Goal: Information Seeking & Learning: Learn about a topic

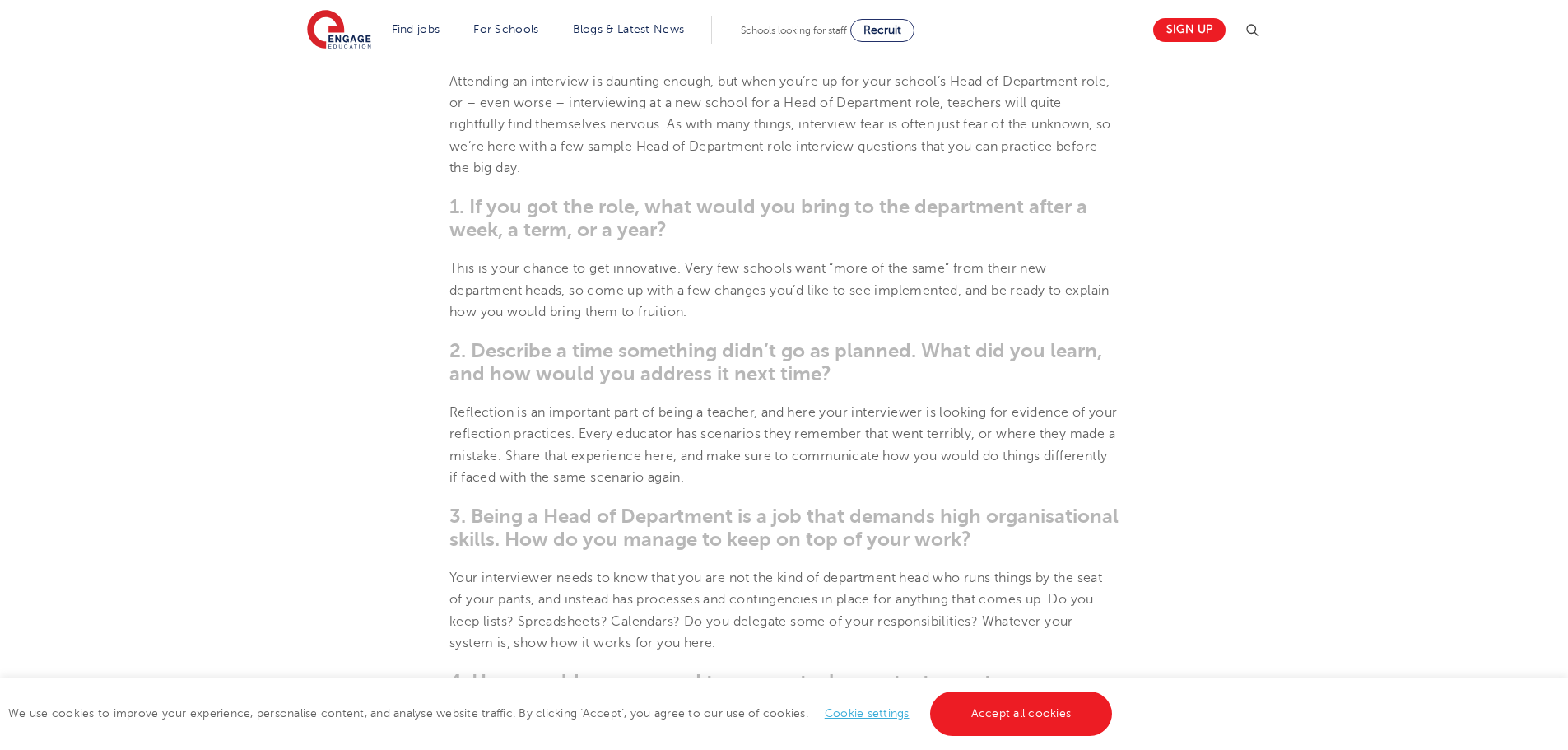
scroll to position [823, 0]
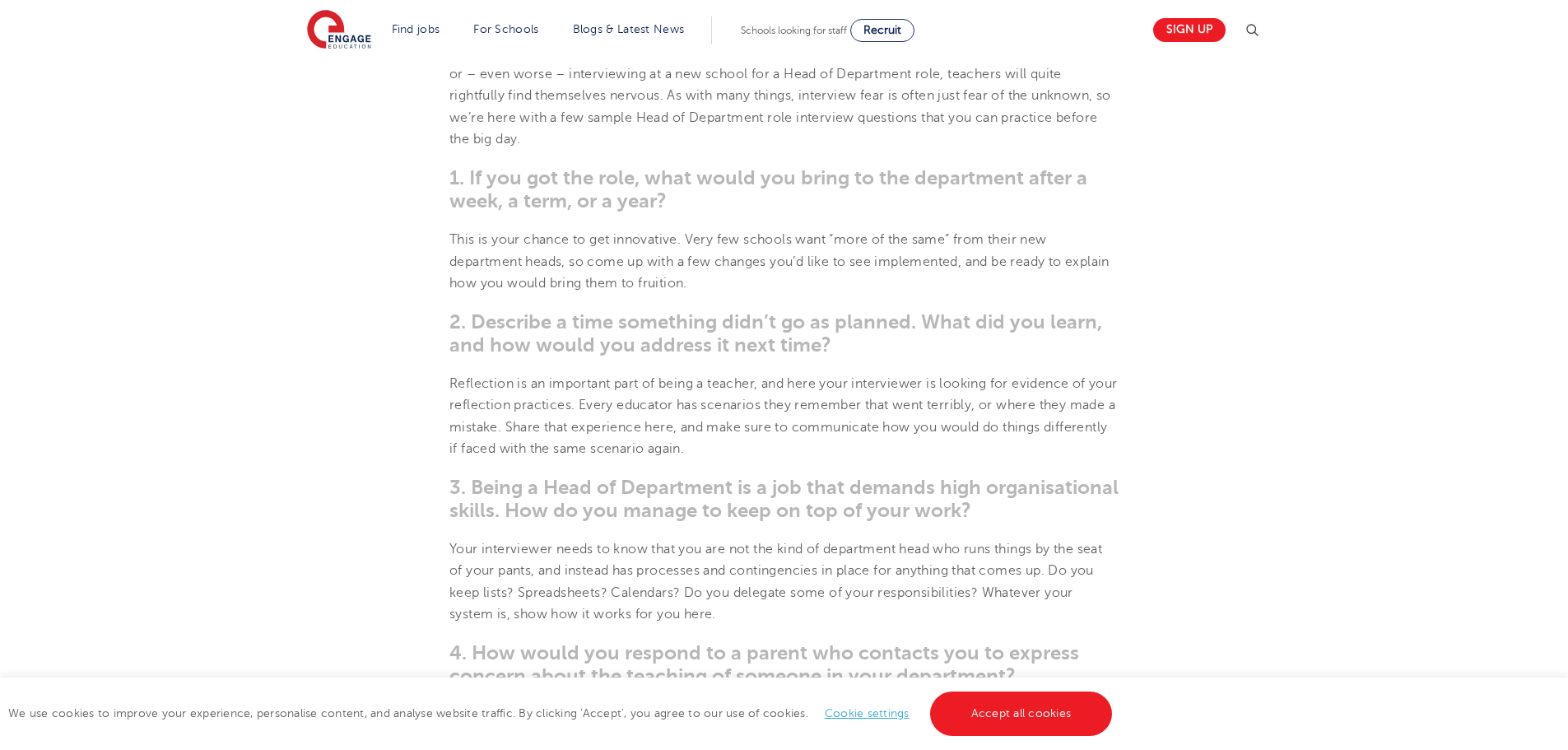
click at [656, 203] on span "1. If you got the role, what would you bring to the department after a week, a …" at bounding box center [769, 189] width 638 height 46
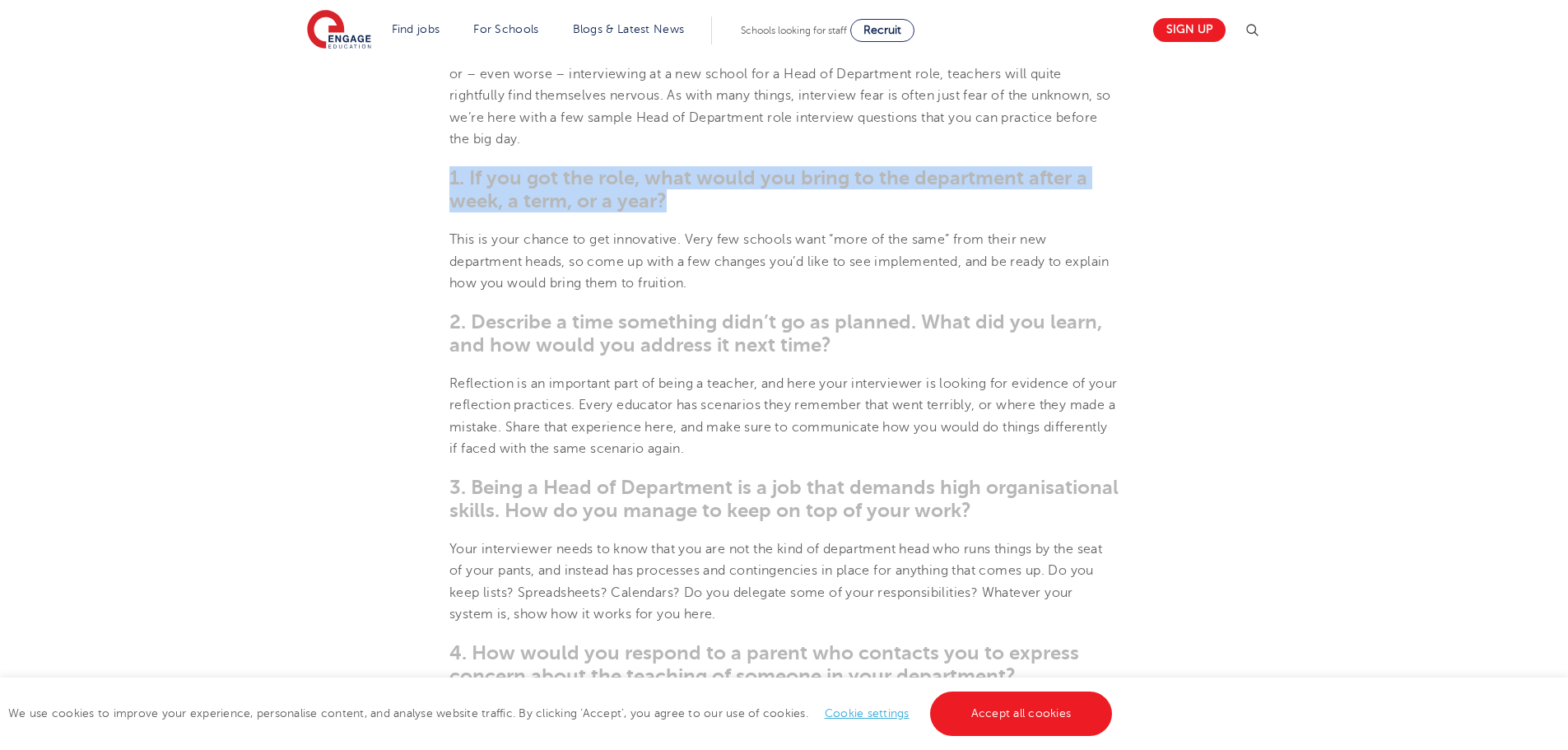
drag, startPoint x: 671, startPoint y: 203, endPoint x: 426, endPoint y: 183, distance: 245.8
copy span "1. If you got the role, what would you bring to the department after a week, a …"
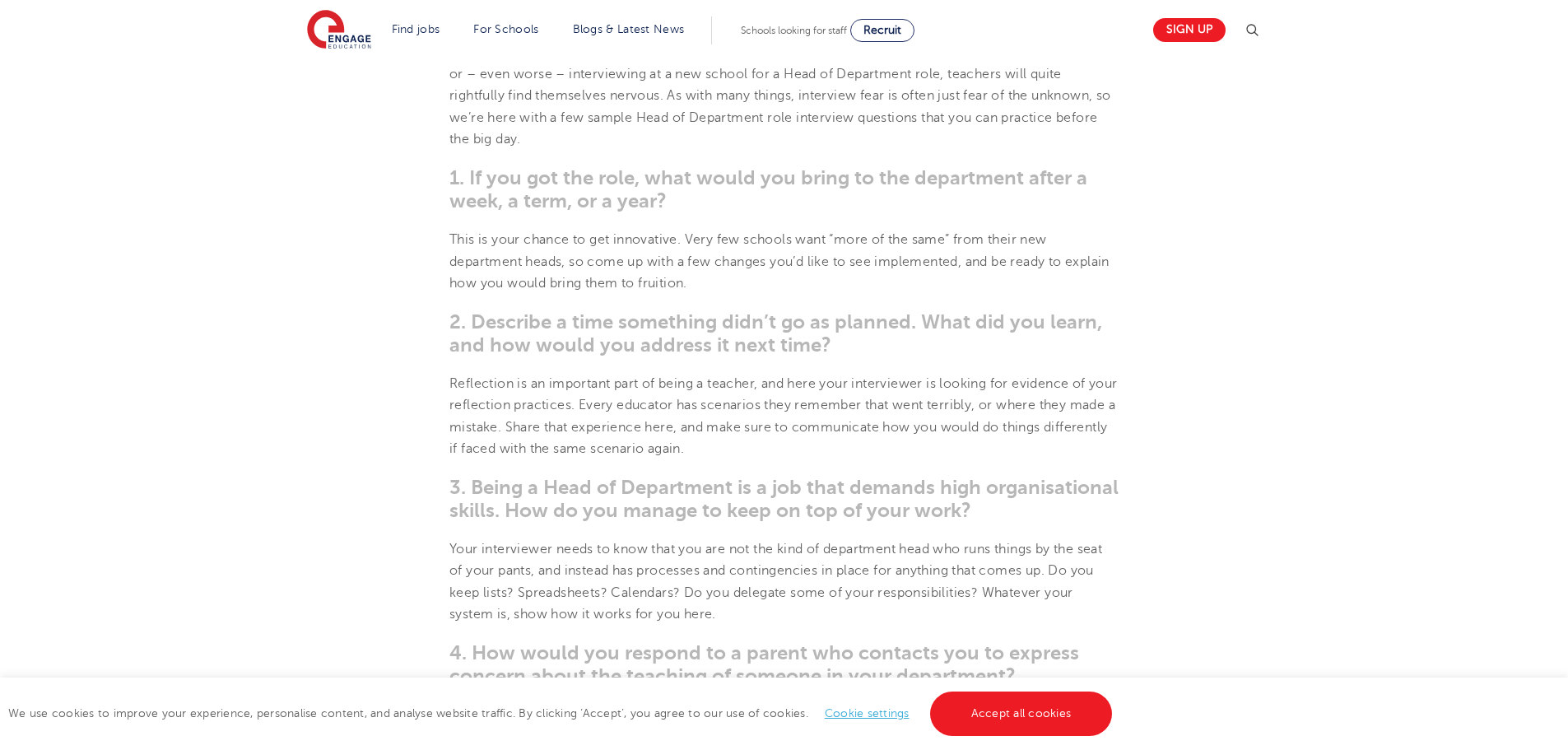
click at [846, 341] on h3 "2. Describe a time something didn’t go as planned. What did you learn, and how …" at bounding box center [784, 332] width 669 height 46
click at [819, 345] on span "2. Describe a time something didn’t go as planned. What did you learn, and how …" at bounding box center [776, 332] width 653 height 46
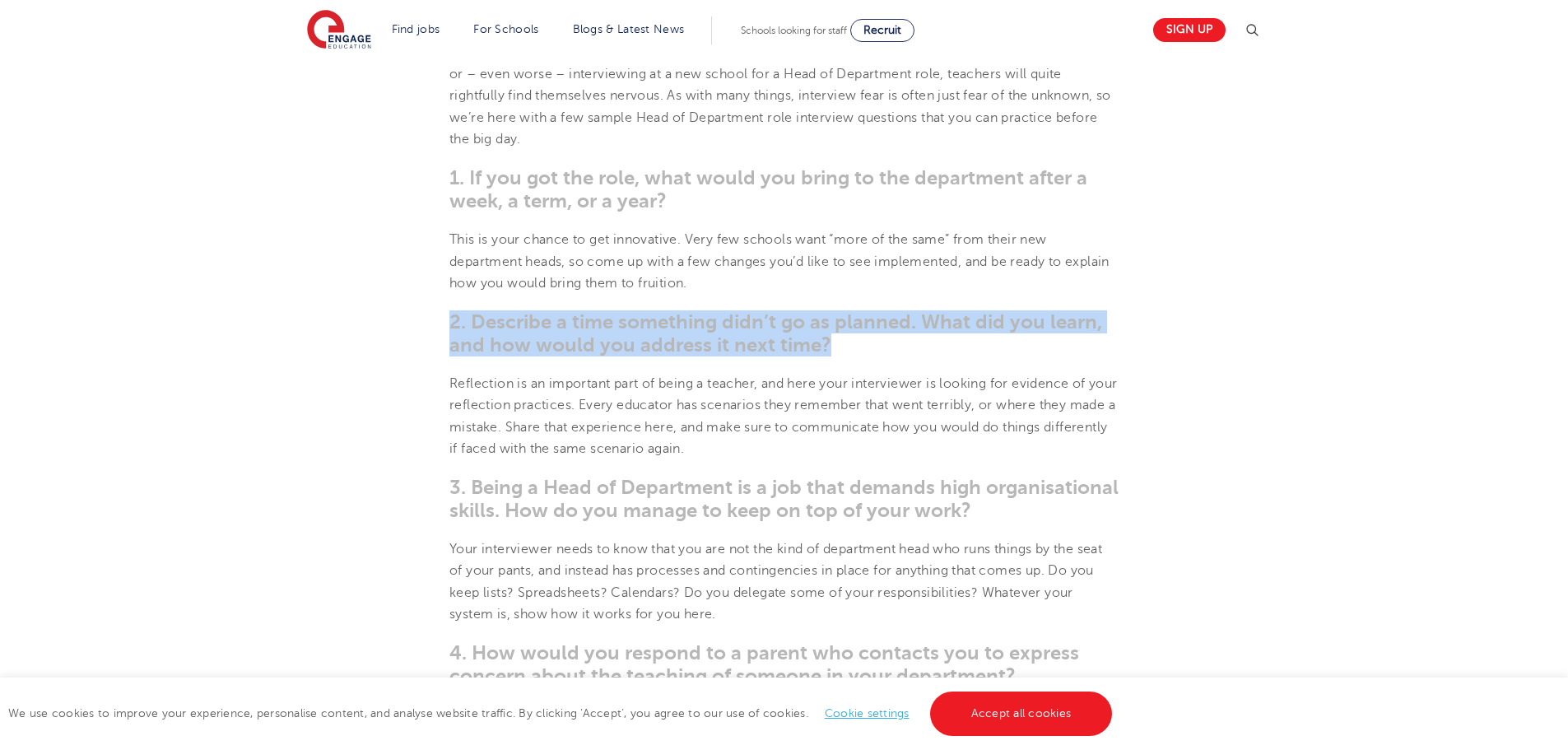
drag, startPoint x: 828, startPoint y: 345, endPoint x: 446, endPoint y: 317, distance: 383.0
copy span "2. Describe a time something didn’t go as planned. What did you learn, and how …"
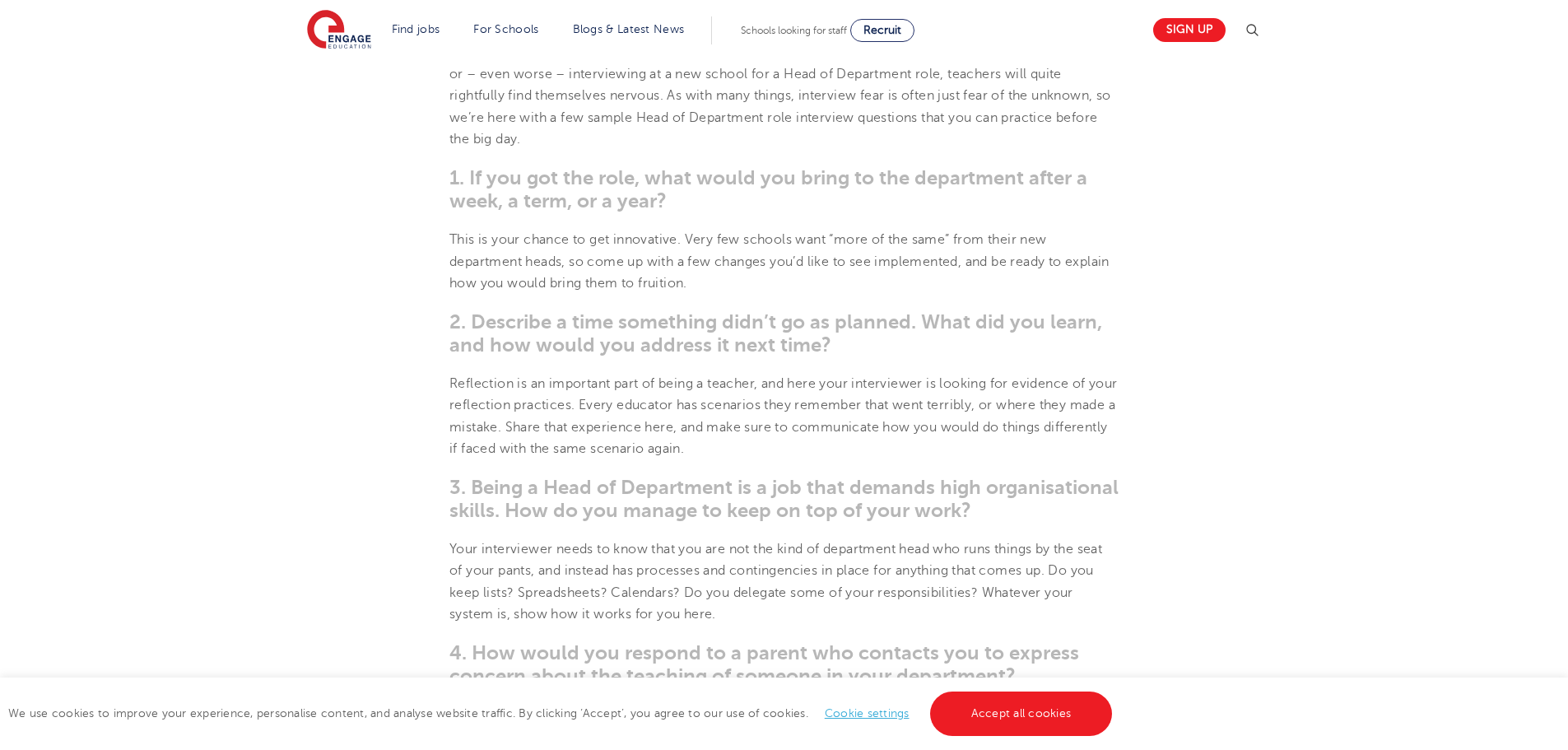
click at [941, 521] on span "3. Being a Head of Department is a job that demands high organisational skills.…" at bounding box center [784, 498] width 669 height 46
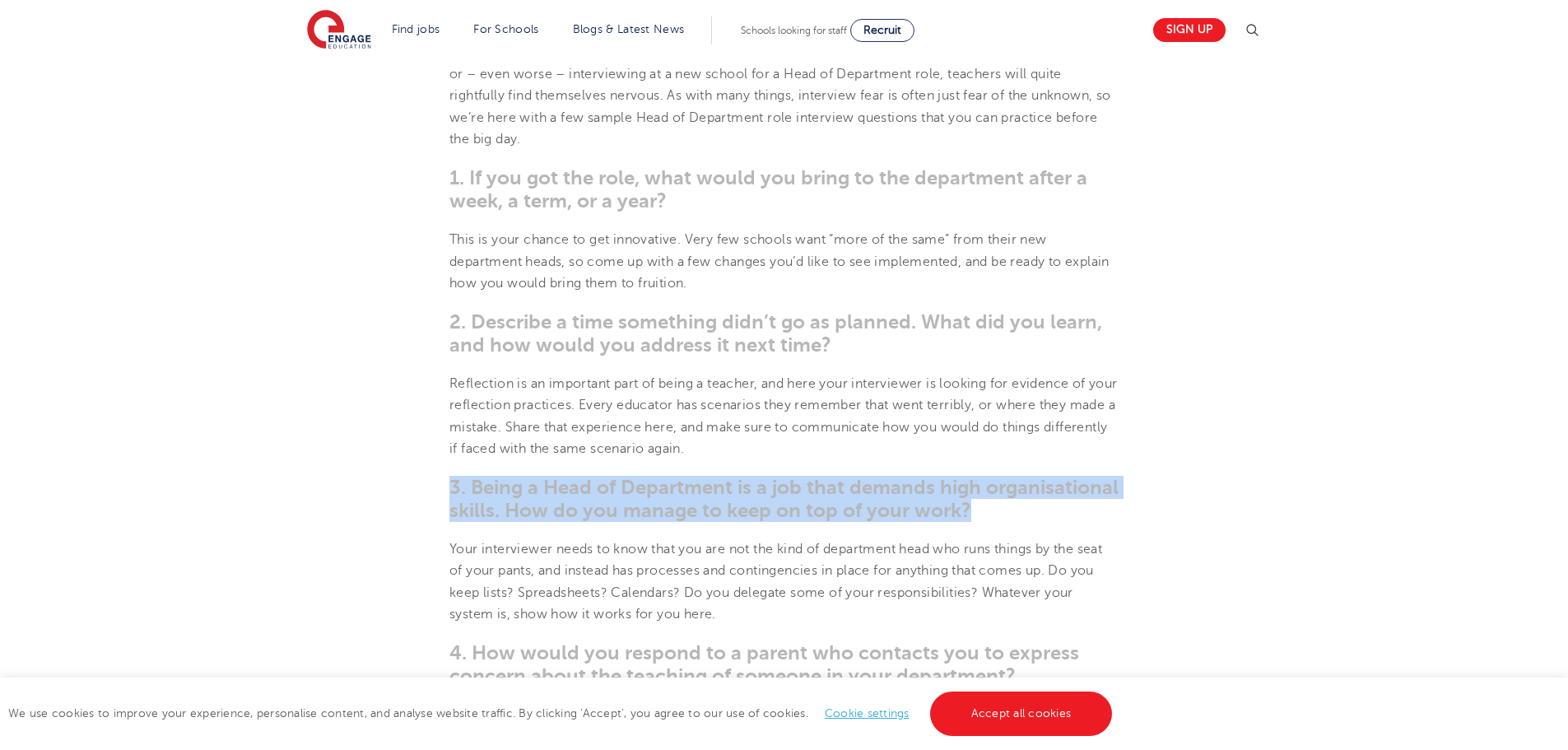
drag, startPoint x: 1002, startPoint y: 509, endPoint x: 366, endPoint y: 488, distance: 636.3
copy span "3. Being a Head of Department is a job that demands high organisational skills.…"
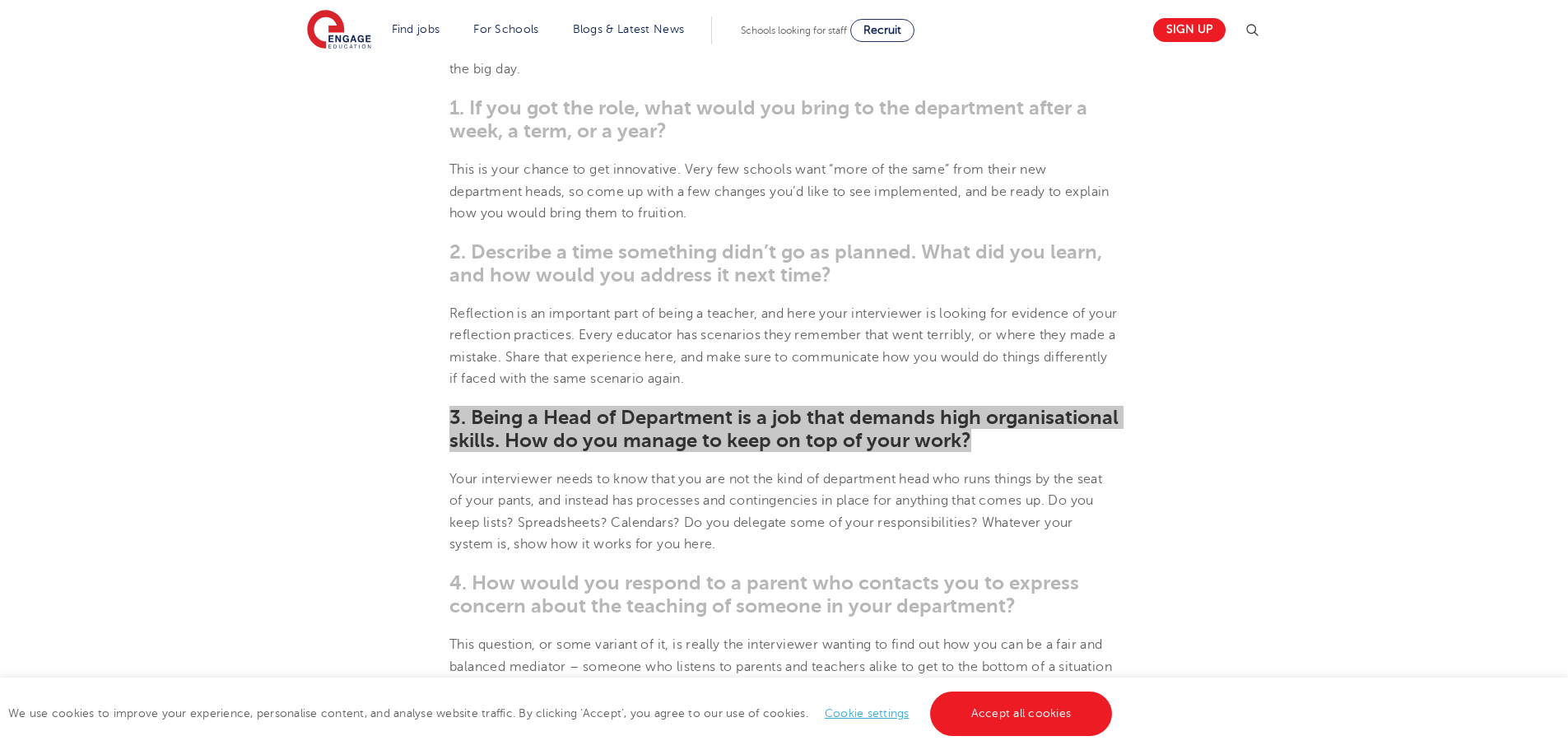
scroll to position [988, 0]
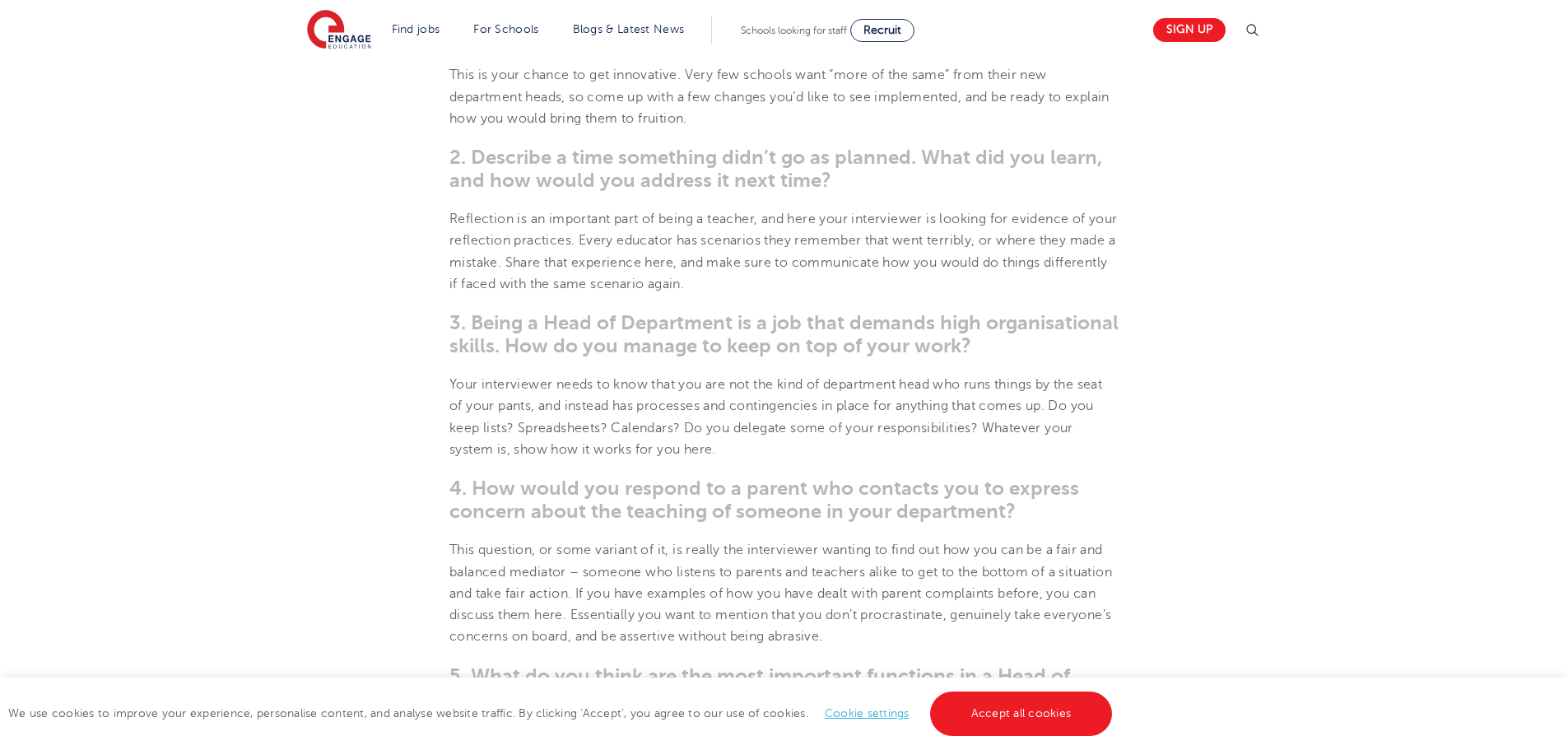
click at [938, 510] on span "4. How would you respond to a parent who contacts you to express concern about …" at bounding box center [764, 499] width 630 height 46
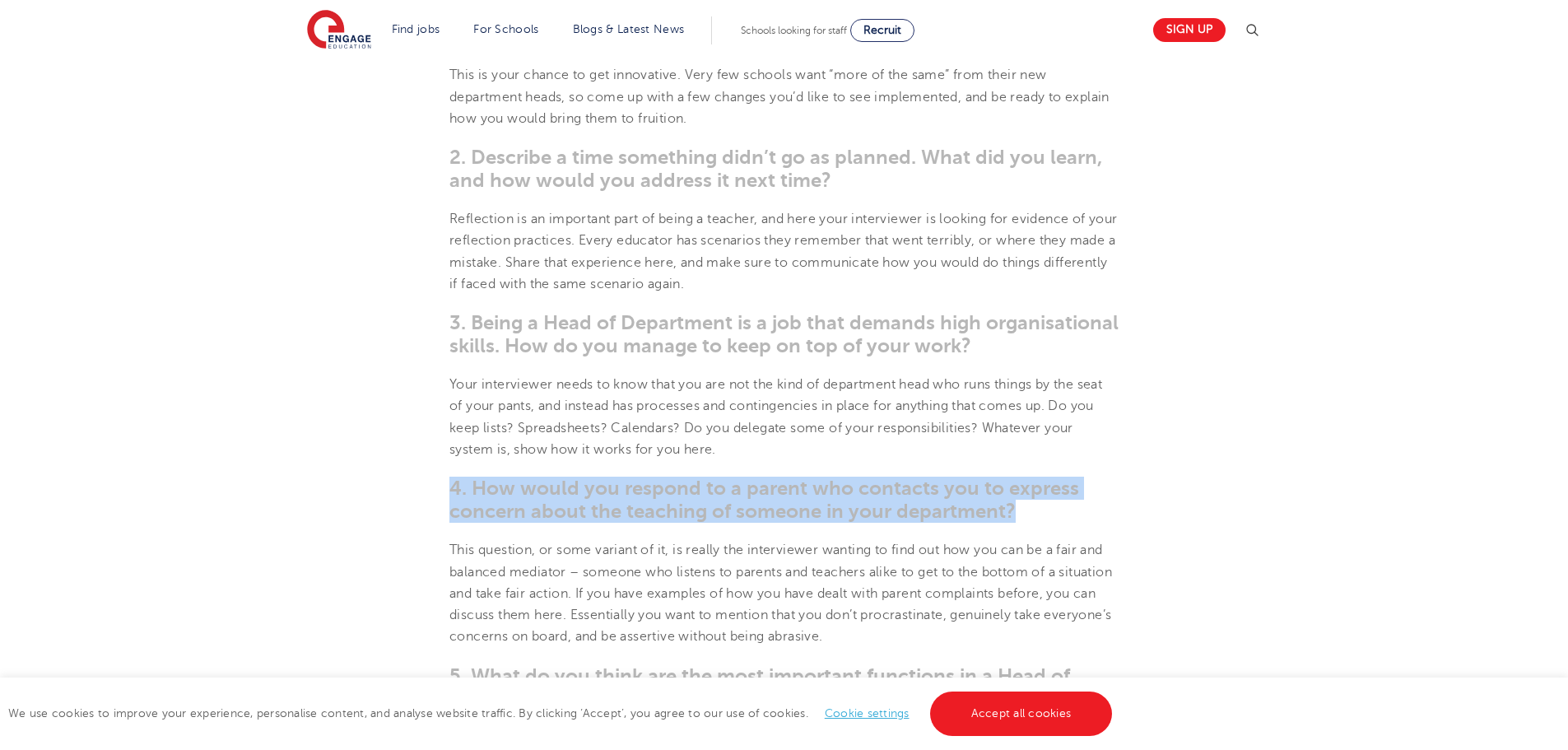
drag, startPoint x: 880, startPoint y: 511, endPoint x: 355, endPoint y: 493, distance: 525.3
click at [355, 493] on section "[DATE] Head of Department Interview Questions How to prepare answers for head o…" at bounding box center [784, 603] width 999 height 2273
copy span "4. How would you respond to a parent who contacts you to express concern about …"
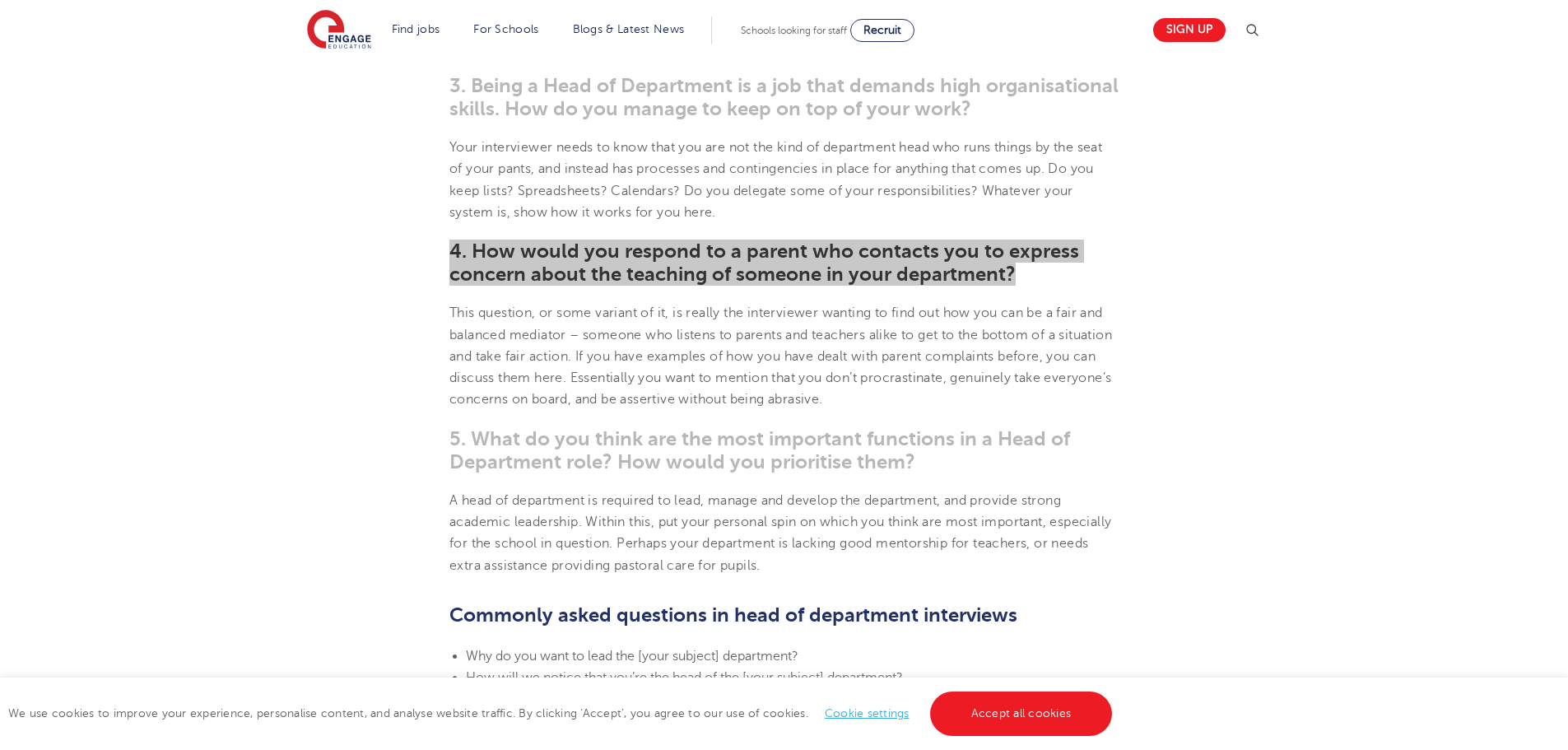
scroll to position [1234, 0]
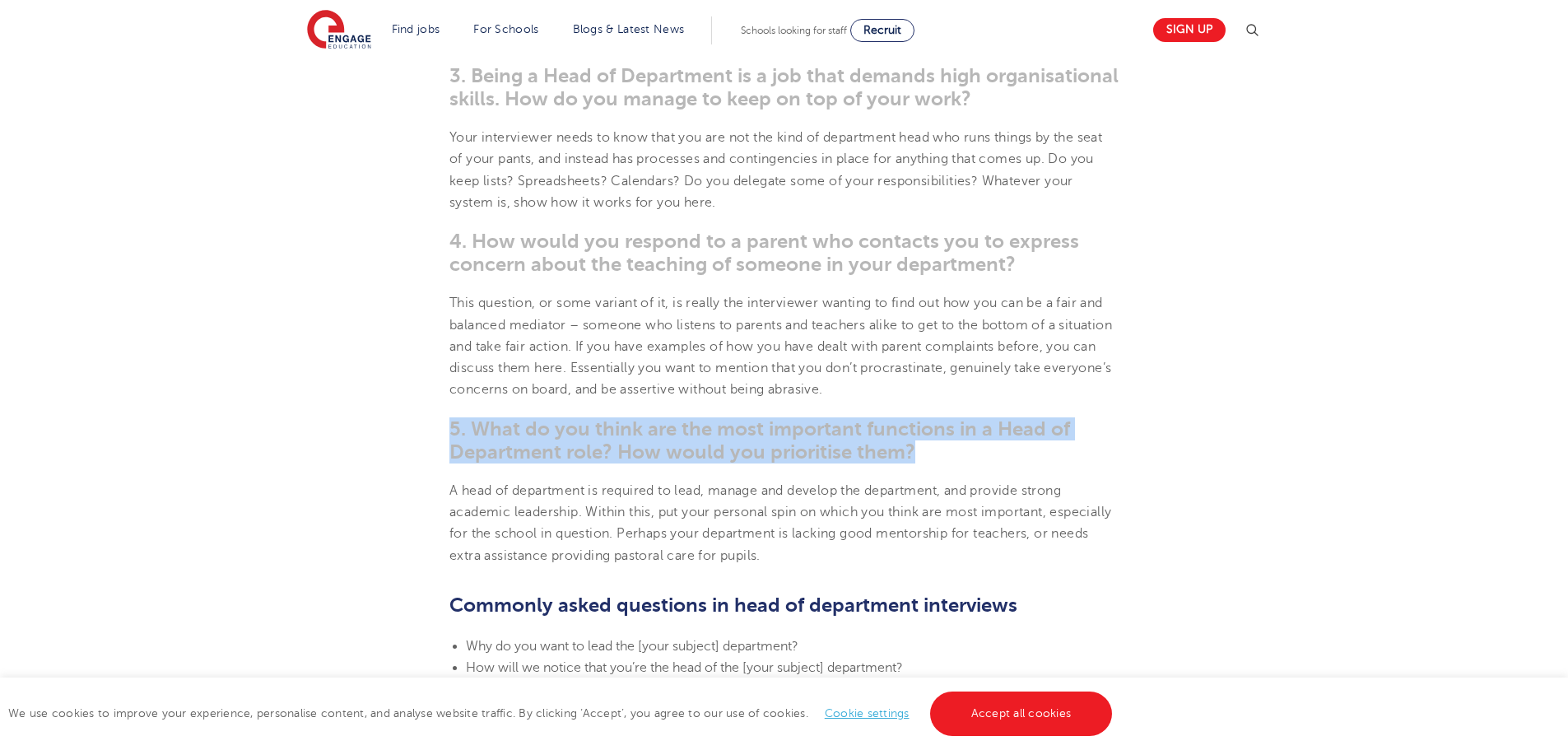
drag, startPoint x: 915, startPoint y: 450, endPoint x: 335, endPoint y: 407, distance: 581.6
click at [335, 407] on section "[DATE] Head of Department Interview Questions How to prepare answers for head o…" at bounding box center [784, 356] width 999 height 2273
copy span "5. What do you think are the most important functions in a Head of Department r…"
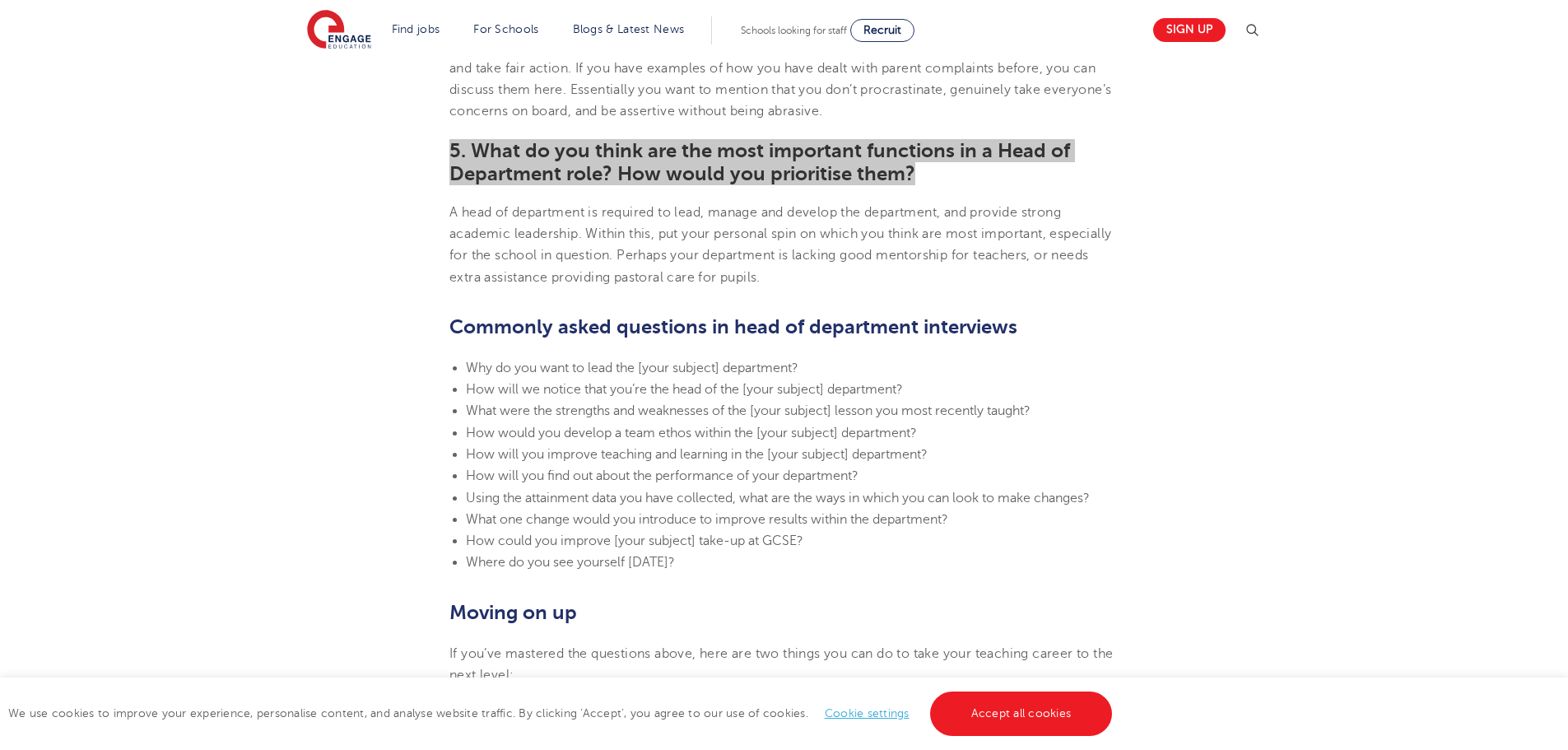
scroll to position [1563, 0]
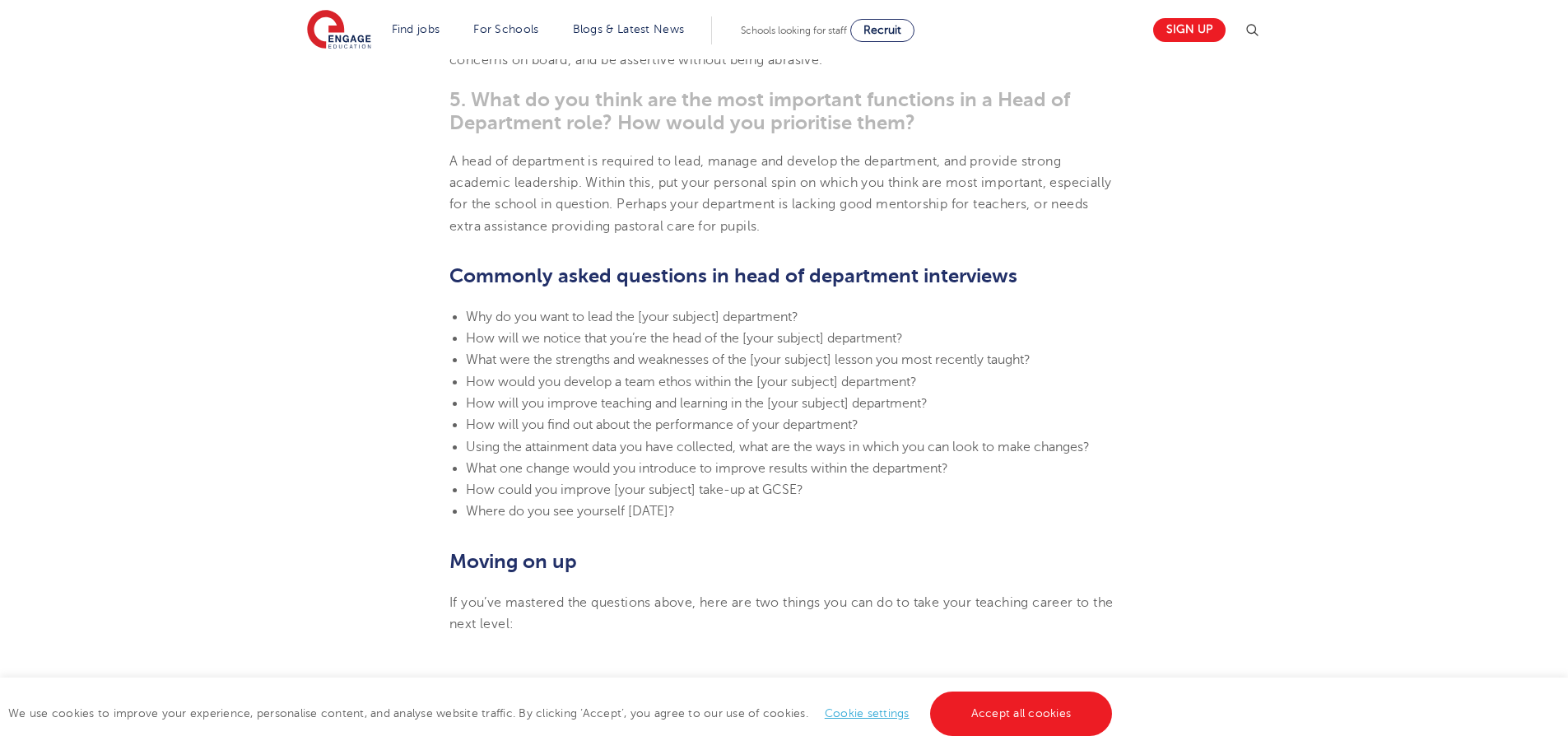
click at [800, 453] on span "Using the attainment data you have collected, what are the ways in which you ca…" at bounding box center [778, 447] width 624 height 15
drag, startPoint x: 751, startPoint y: 512, endPoint x: 417, endPoint y: 315, distance: 387.8
click at [417, 315] on section "[DATE] Head of Department Interview Questions How to prepare answers for head o…" at bounding box center [784, 27] width 999 height 2273
copy ul "Why do you want to lead the [your subject] department? How will we notice that …"
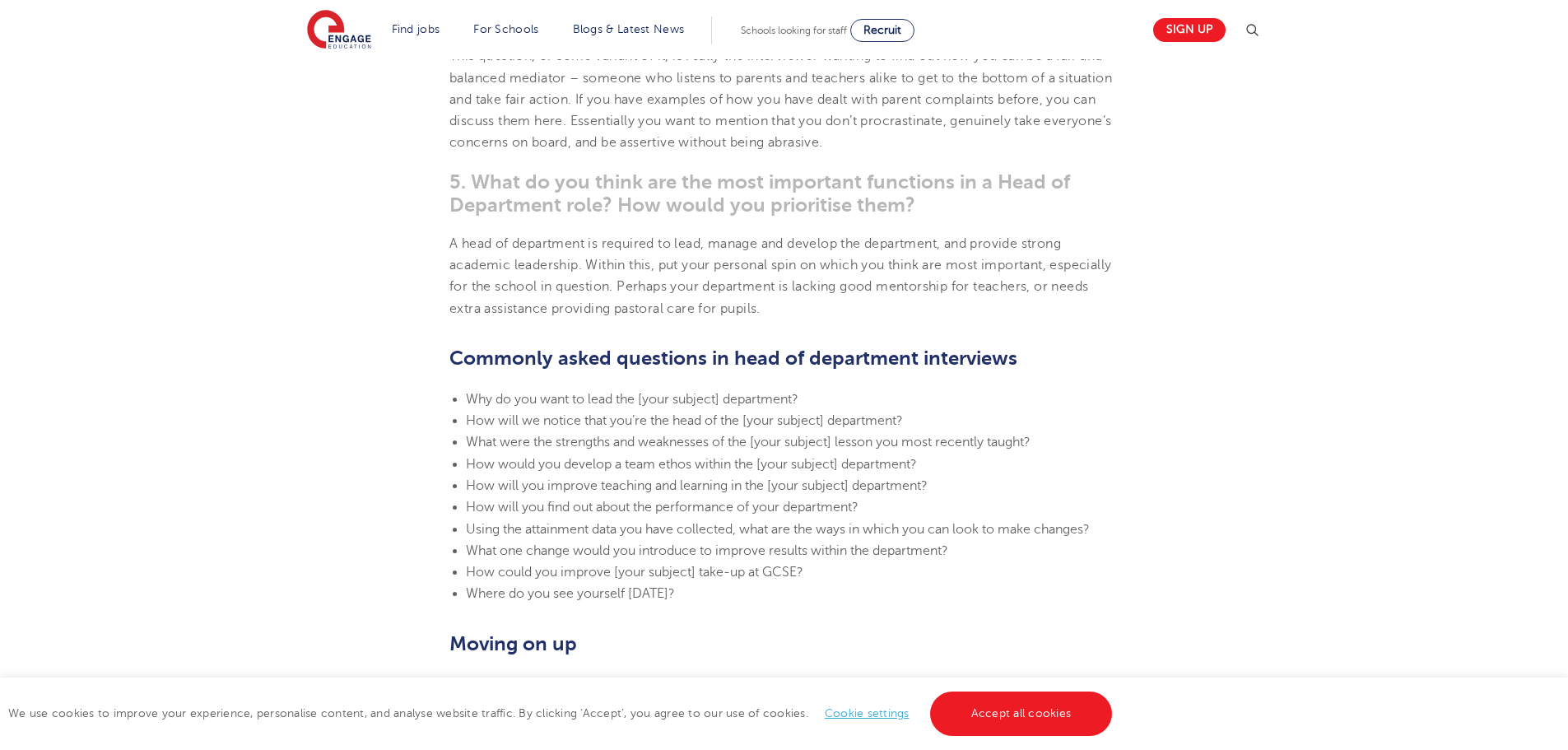
click at [1128, 346] on section "[DATE] Head of Department Interview Questions How to prepare answers for head o…" at bounding box center [784, 110] width 999 height 2273
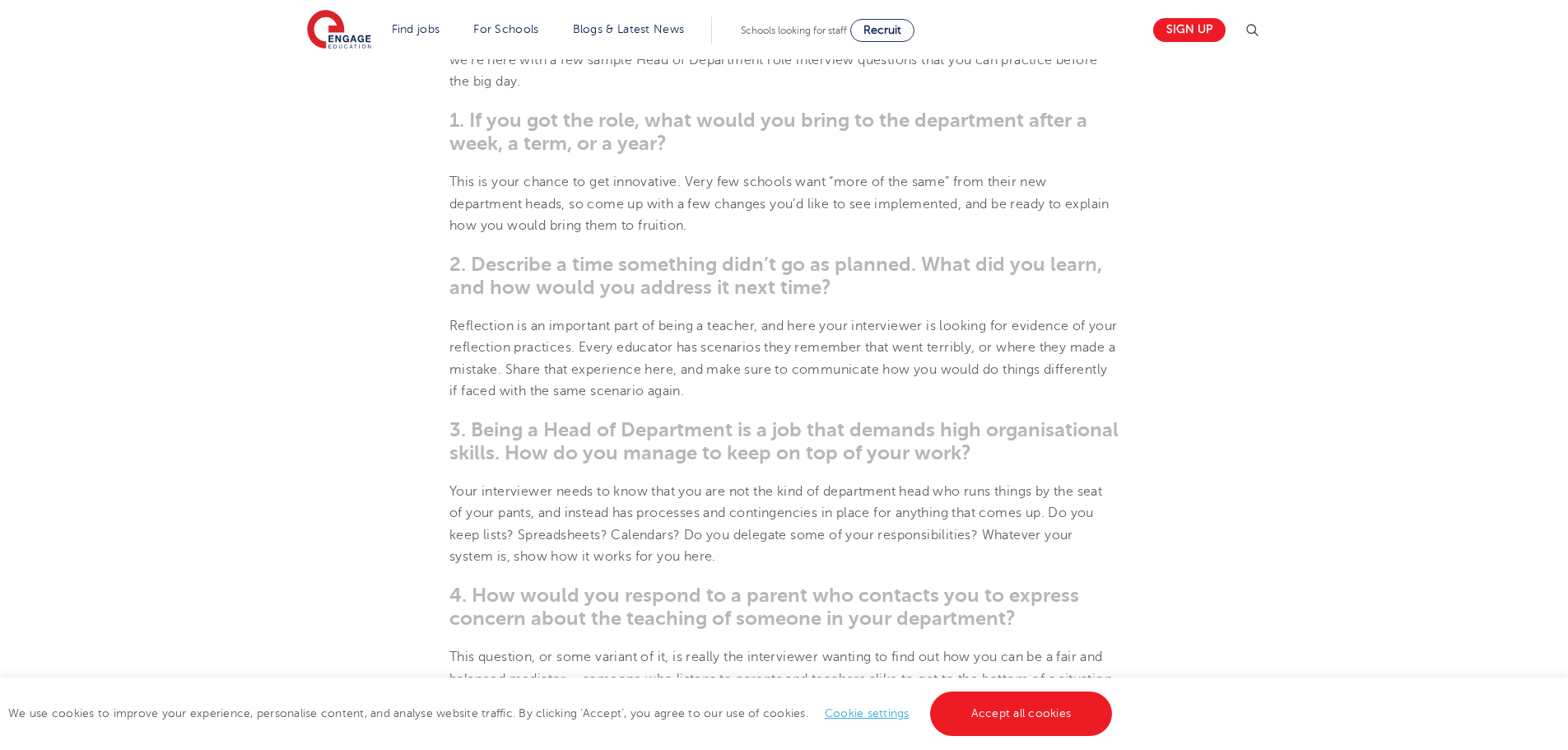
scroll to position [659, 0]
